Goal: Information Seeking & Learning: Learn about a topic

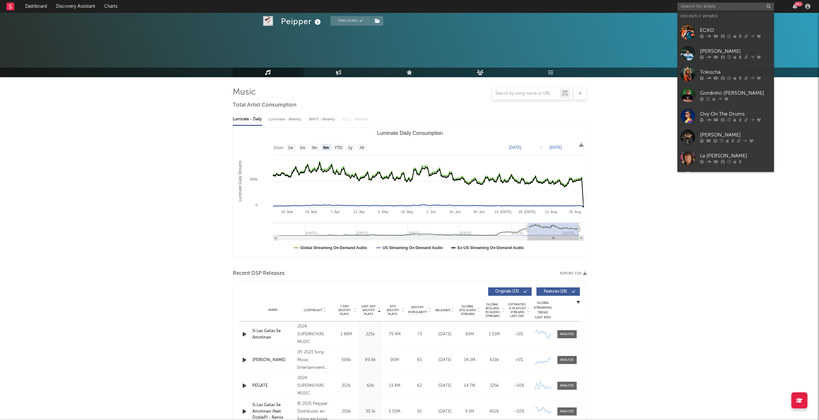
select select "6m"
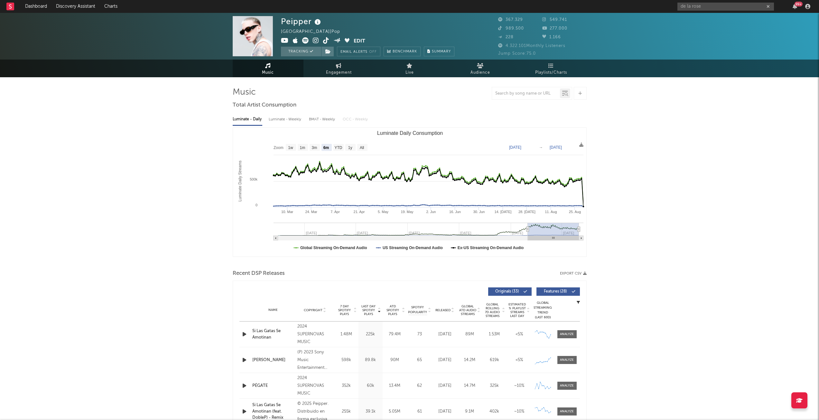
type input "de la rose"
click at [708, 8] on input "de la rose" at bounding box center [725, 7] width 97 height 8
click at [707, 8] on input "de la rose" at bounding box center [725, 7] width 97 height 8
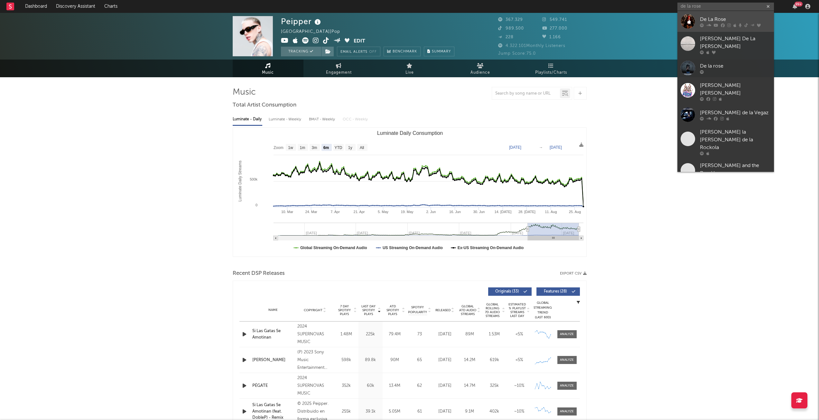
click at [705, 25] on div at bounding box center [735, 25] width 71 height 4
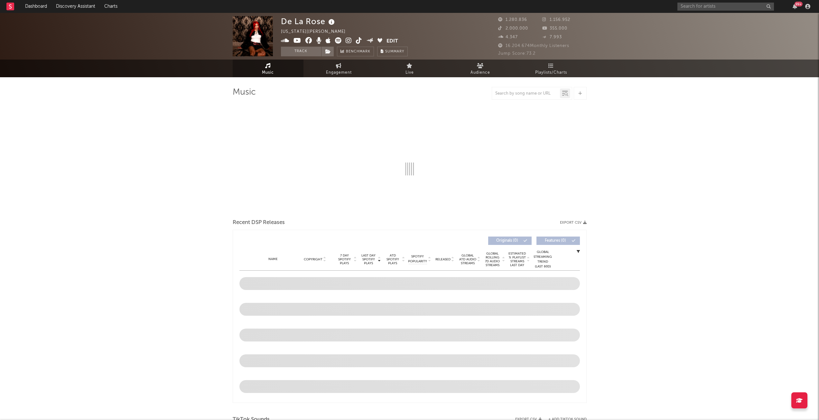
select select "6m"
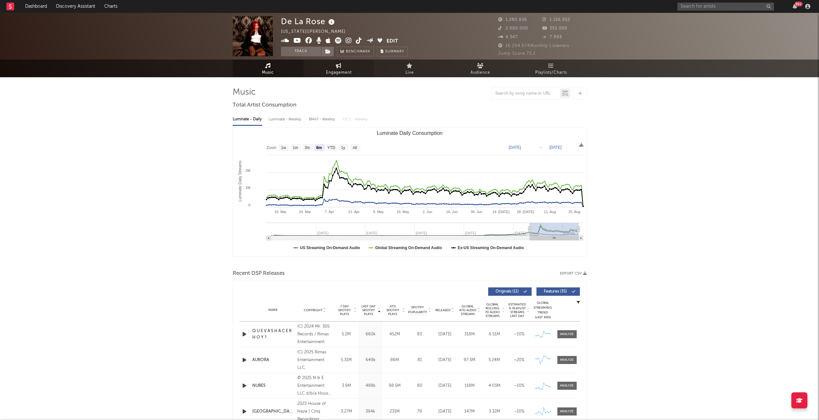
click at [333, 70] on span "Engagement" at bounding box center [339, 73] width 26 height 8
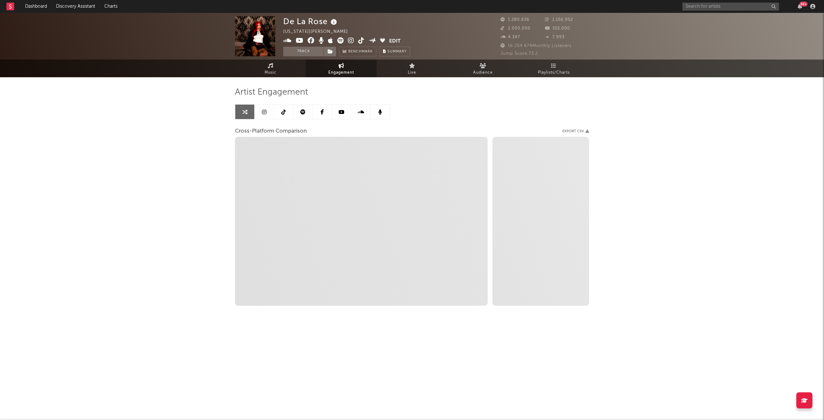
select select "1w"
click at [282, 111] on icon at bounding box center [283, 111] width 5 height 5
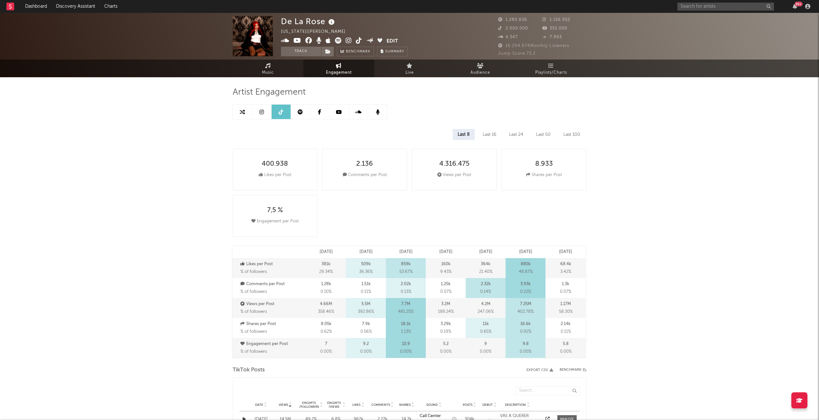
select select "6m"
click at [491, 69] on link "Audience" at bounding box center [480, 69] width 71 height 18
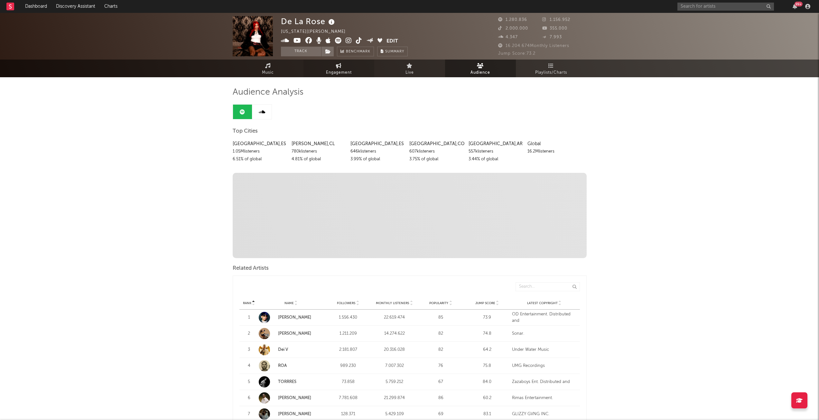
click at [345, 72] on span "Engagement" at bounding box center [339, 73] width 26 height 8
select select "1w"
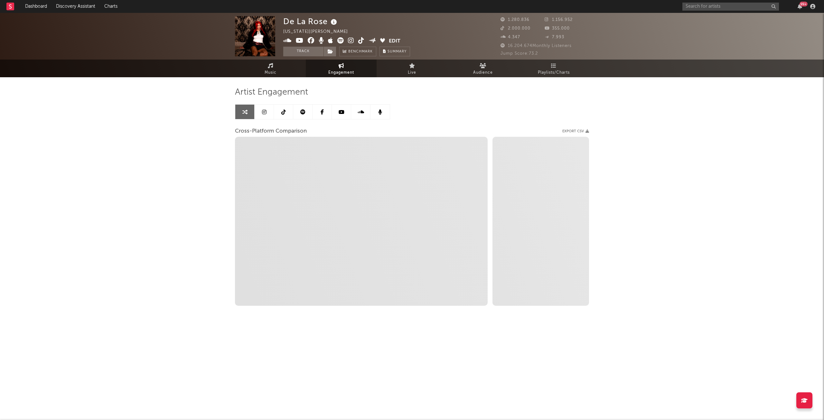
click at [281, 112] on icon at bounding box center [283, 111] width 5 height 5
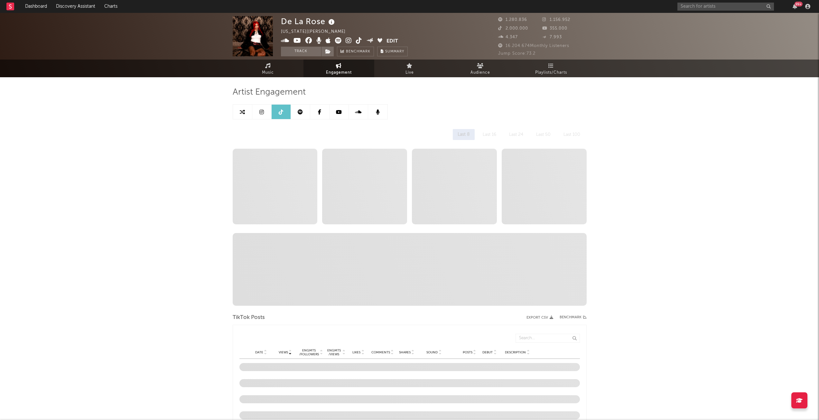
select select "6m"
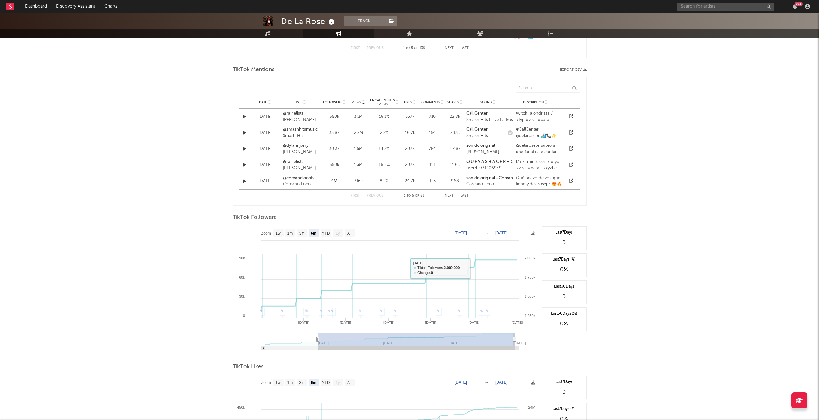
scroll to position [419, 0]
